Goal: Information Seeking & Learning: Check status

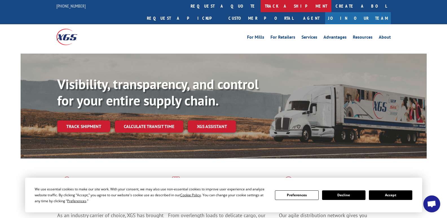
click at [261, 6] on link "track a shipment" at bounding box center [296, 6] width 71 height 12
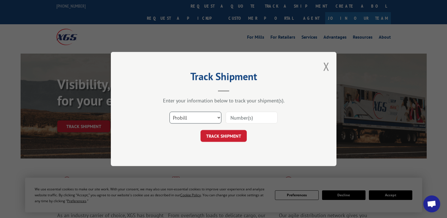
click at [194, 118] on select "Select category... Probill BOL PO" at bounding box center [195, 118] width 52 height 12
click at [169, 112] on select "Select category... Probill BOL PO" at bounding box center [195, 118] width 52 height 12
click at [245, 115] on input at bounding box center [252, 118] width 52 height 12
type input "816916"
click at [224, 139] on button "TRACK SHIPMENT" at bounding box center [224, 136] width 46 height 12
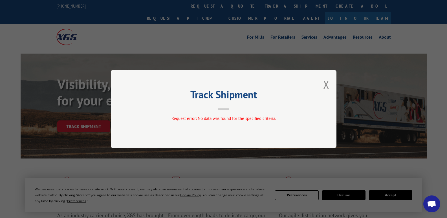
click at [328, 83] on button "Close modal" at bounding box center [326, 84] width 6 height 15
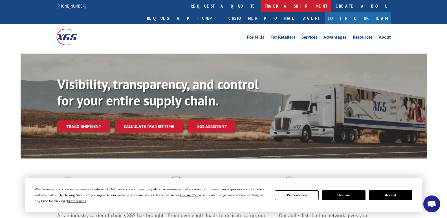
click at [261, 5] on link "track a shipment" at bounding box center [296, 6] width 71 height 12
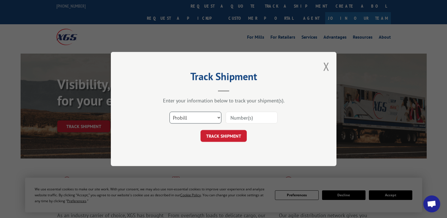
click at [219, 117] on select "Select category... Probill BOL PO" at bounding box center [195, 118] width 52 height 12
select select "po"
click at [169, 112] on select "Select category... Probill BOL PO" at bounding box center [195, 118] width 52 height 12
click at [243, 119] on input at bounding box center [252, 118] width 52 height 12
type input "W092525KSD"
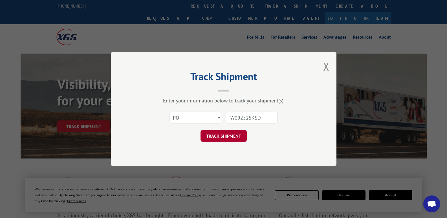
click at [228, 135] on button "TRACK SHIPMENT" at bounding box center [224, 136] width 46 height 12
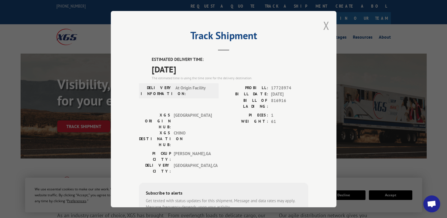
drag, startPoint x: 327, startPoint y: 24, endPoint x: 325, endPoint y: 22, distance: 3.2
click at [327, 24] on div "Track Shipment ESTIMATED DELIVERY TIME: 10/22/2025 The estimated time is using …" at bounding box center [224, 109] width 226 height 196
drag, startPoint x: 324, startPoint y: 27, endPoint x: 301, endPoint y: 19, distance: 23.7
click at [320, 26] on div "Track Shipment ESTIMATED DELIVERY TIME: 10/22/2025 The estimated time is using …" at bounding box center [224, 109] width 226 height 196
click at [325, 25] on button "Close modal" at bounding box center [326, 25] width 6 height 15
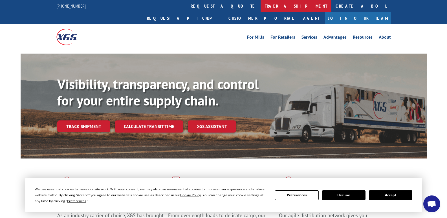
click at [261, 6] on link "track a shipment" at bounding box center [296, 6] width 71 height 12
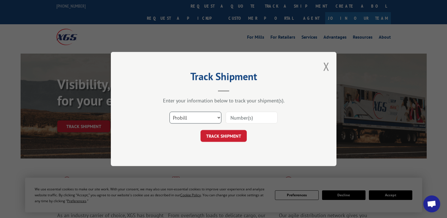
click at [194, 118] on select "Select category... Probill BOL PO" at bounding box center [195, 118] width 52 height 12
select select "bol"
click at [169, 112] on select "Select category... Probill BOL PO" at bounding box center [195, 118] width 52 height 12
drag, startPoint x: 248, startPoint y: 119, endPoint x: 249, endPoint y: 116, distance: 2.9
click at [249, 117] on input at bounding box center [252, 118] width 52 height 12
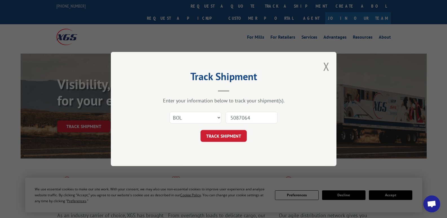
type input "50870640"
click button "TRACK SHIPMENT" at bounding box center [224, 136] width 46 height 12
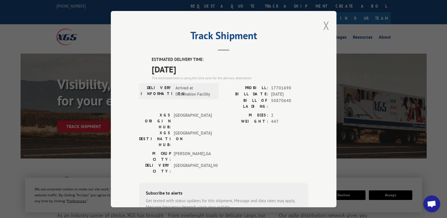
drag, startPoint x: 323, startPoint y: 29, endPoint x: 319, endPoint y: 29, distance: 4.2
click at [323, 29] on button "Close modal" at bounding box center [326, 25] width 6 height 15
